Goal: Information Seeking & Learning: Check status

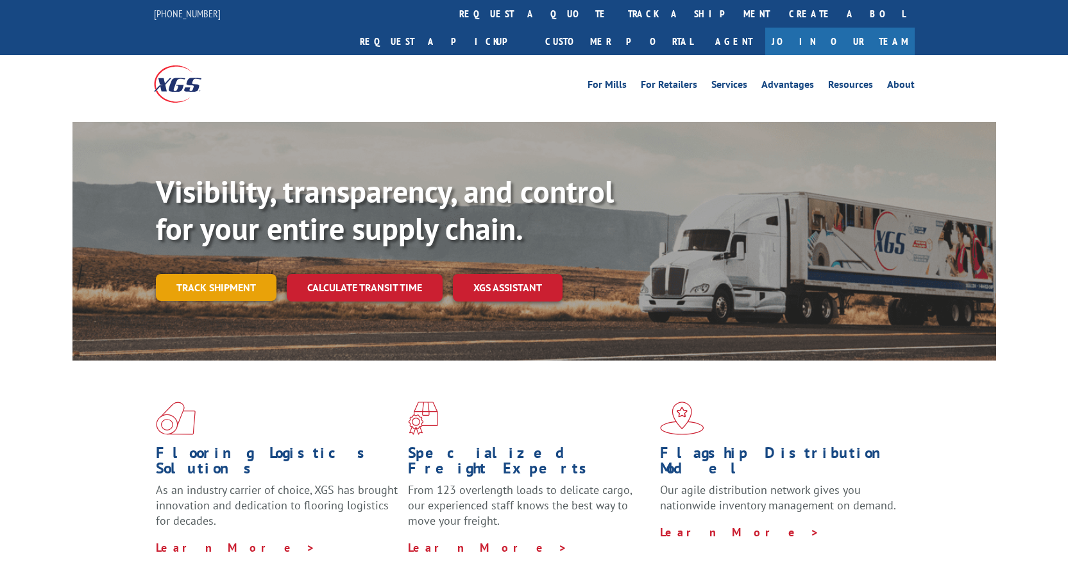
click at [242, 274] on link "Track shipment" at bounding box center [216, 287] width 121 height 27
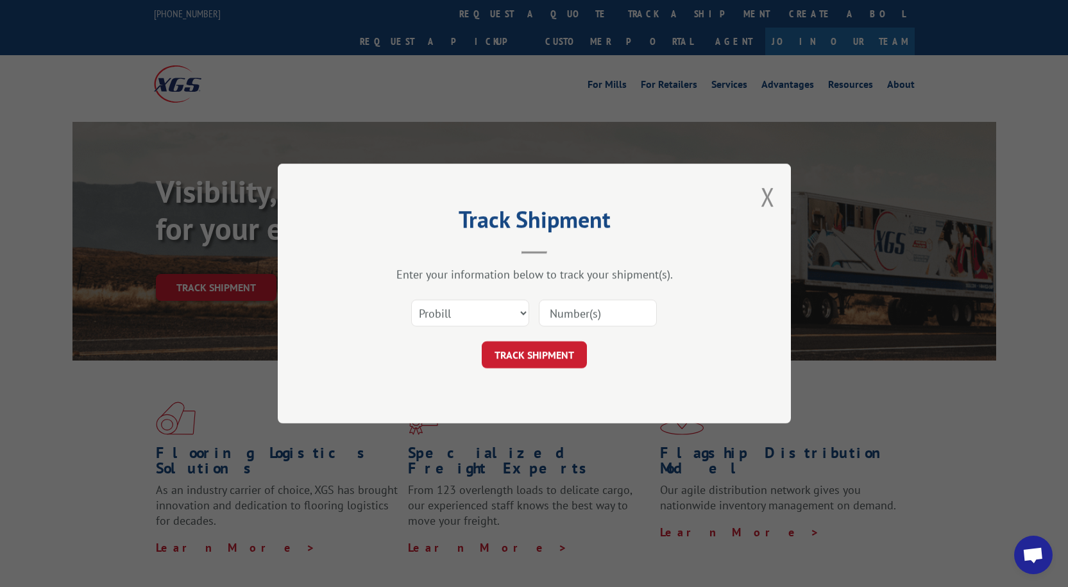
click at [542, 312] on input at bounding box center [598, 312] width 118 height 27
type input "12970595"
click at [519, 358] on button "TRACK SHIPMENT" at bounding box center [534, 354] width 105 height 27
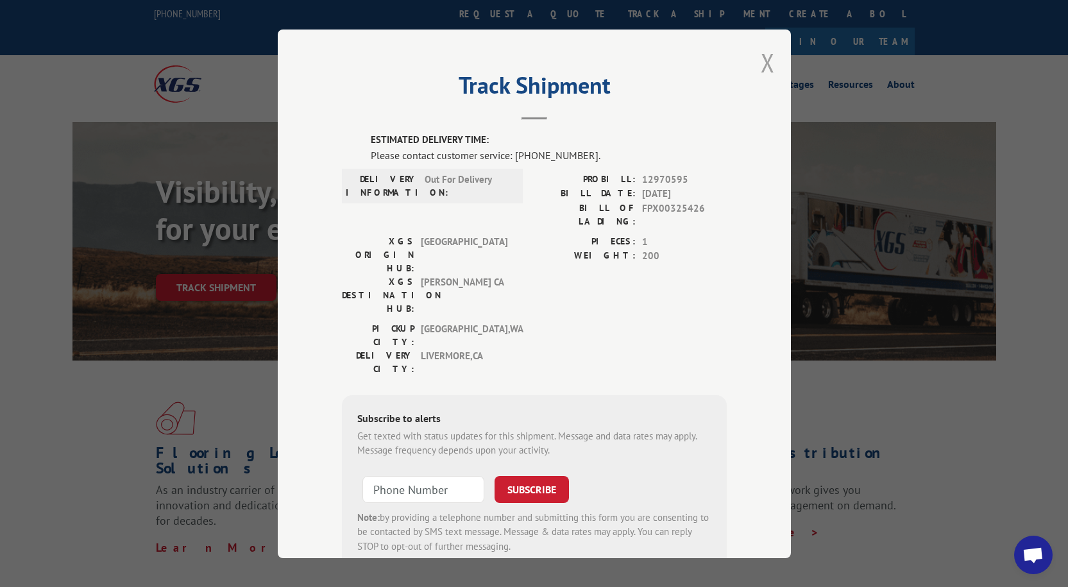
click at [761, 63] on button "Close modal" at bounding box center [768, 63] width 14 height 34
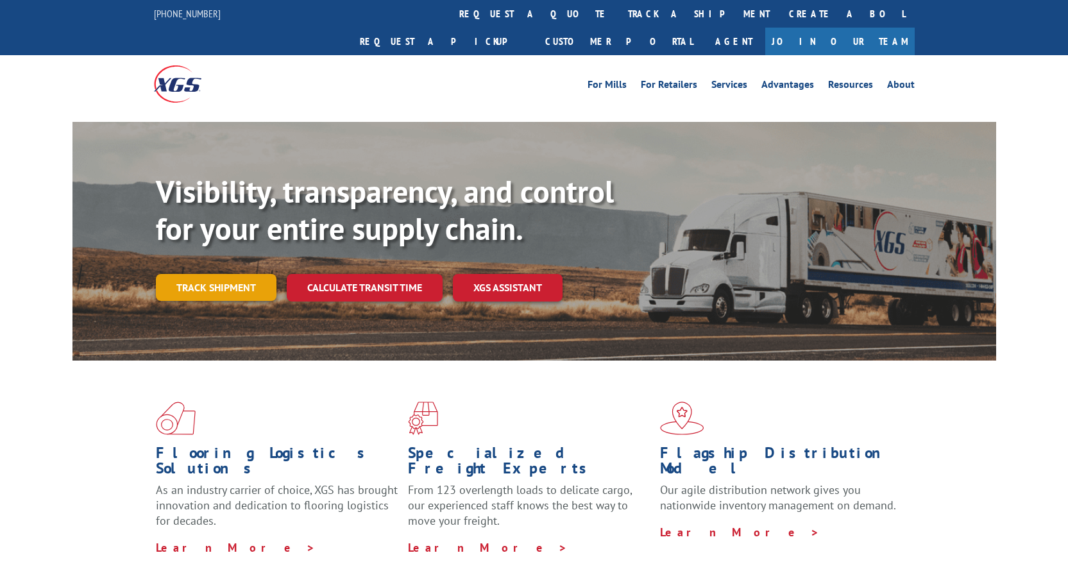
click at [209, 274] on link "Track shipment" at bounding box center [216, 287] width 121 height 27
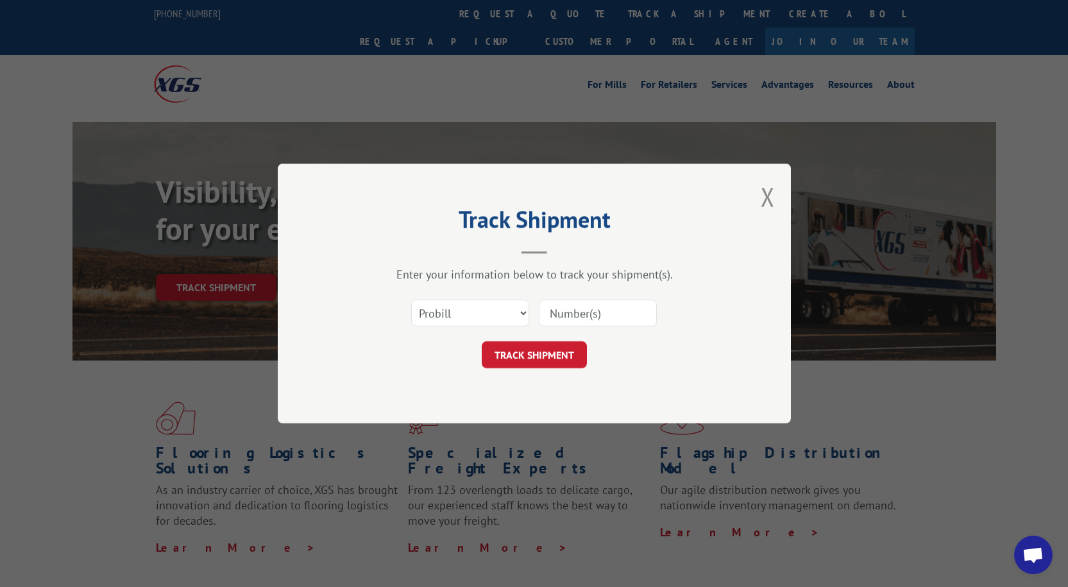
click at [592, 320] on input at bounding box center [598, 312] width 118 height 27
type input "12970595"
click at [568, 368] on button "TRACK SHIPMENT" at bounding box center [534, 354] width 105 height 27
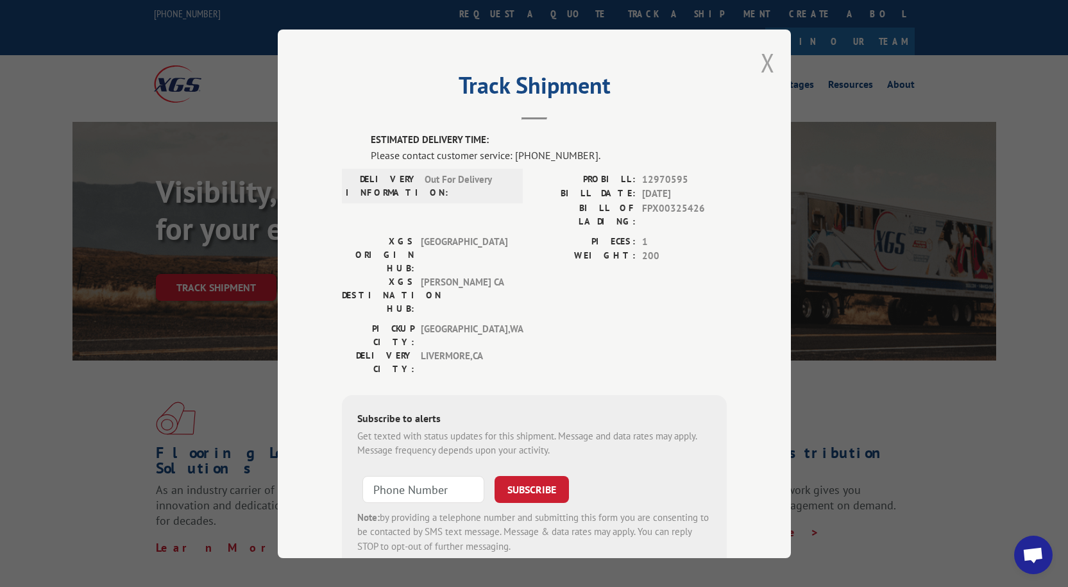
click at [761, 60] on button "Close modal" at bounding box center [768, 63] width 14 height 34
